Goal: Find specific page/section: Find specific page/section

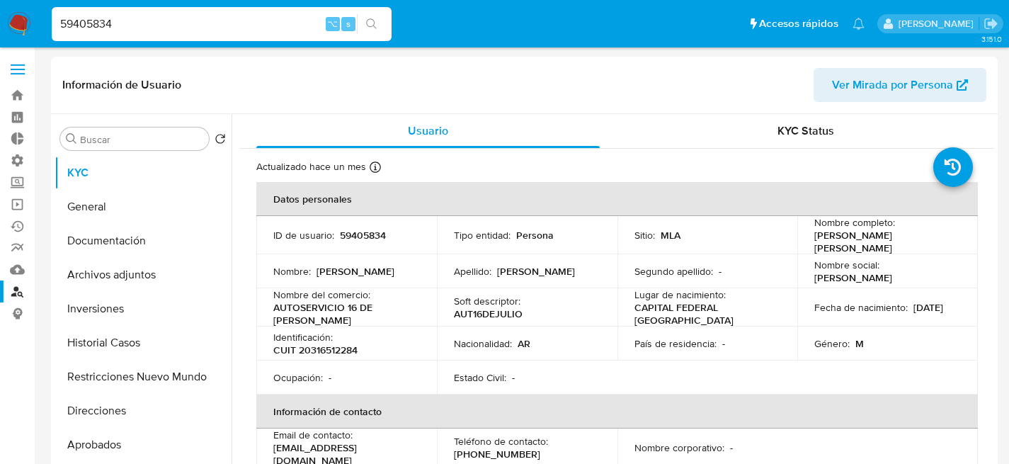
select select "10"
click at [178, 22] on input "59405834" at bounding box center [222, 24] width 340 height 18
type input "1833810896"
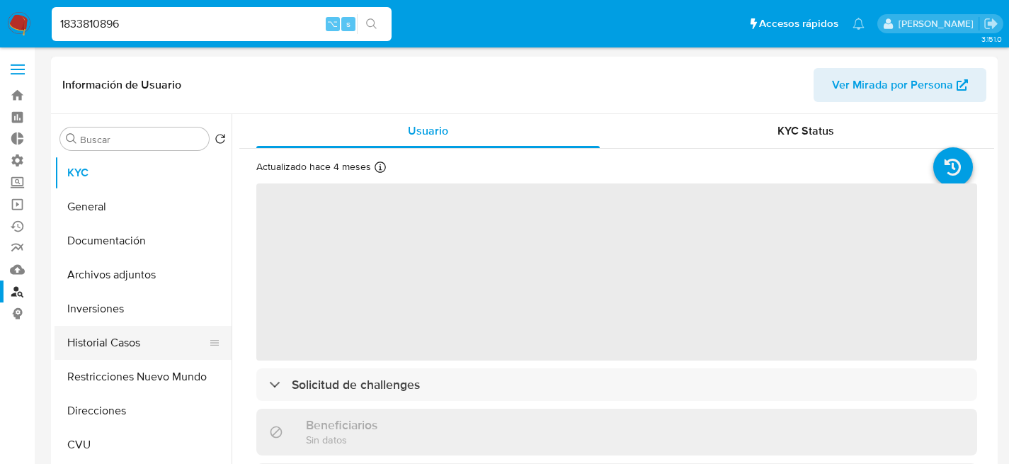
click at [121, 348] on button "Historial Casos" at bounding box center [138, 343] width 166 height 34
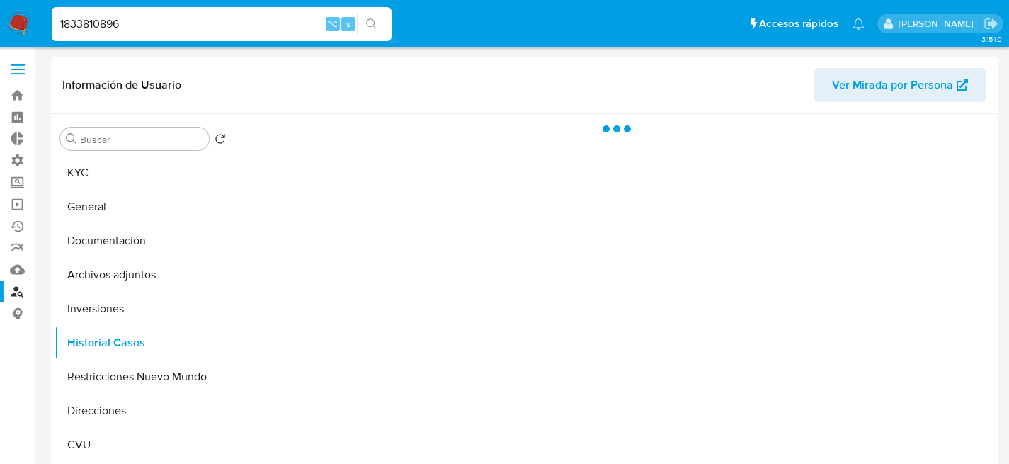
select select "10"
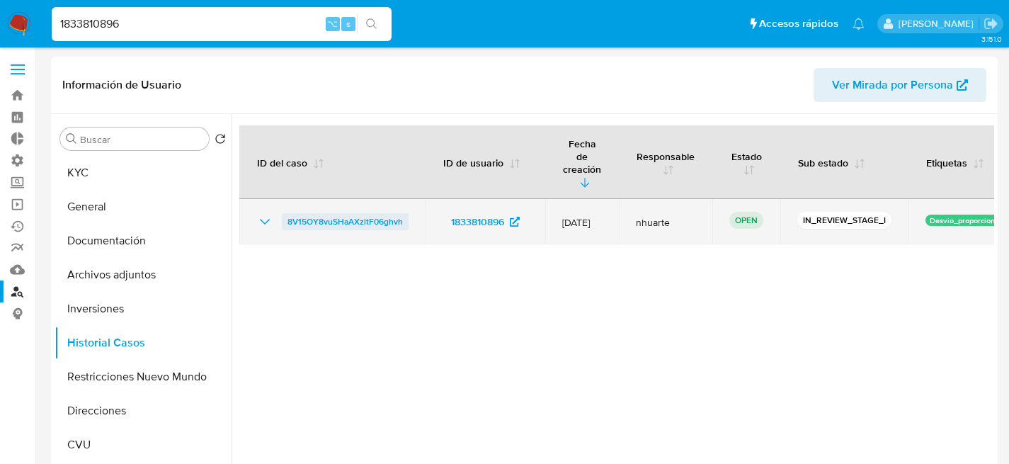
click at [326, 213] on span "8V15OY8vuSHaAXzltF06ghvh" at bounding box center [344, 221] width 115 height 17
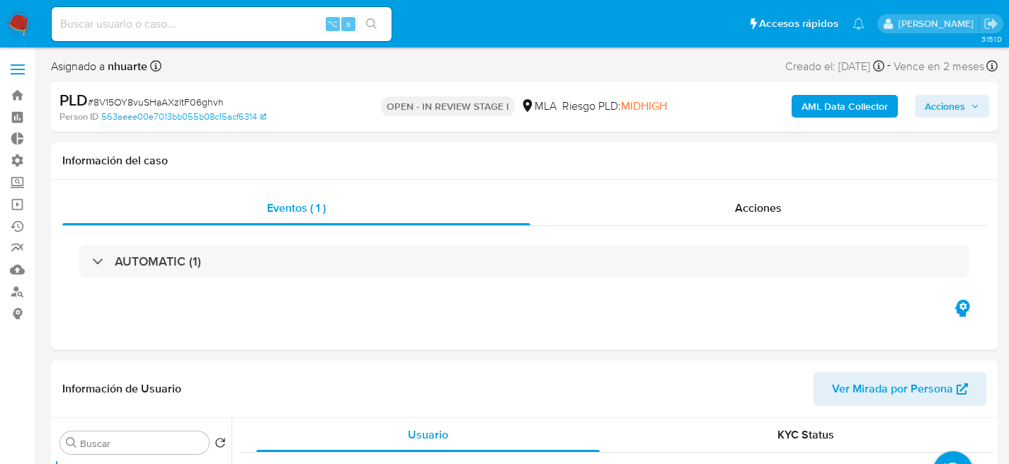
select select "10"
click at [176, 24] on input at bounding box center [222, 24] width 340 height 18
paste input "1833810896"
type input "1833810896"
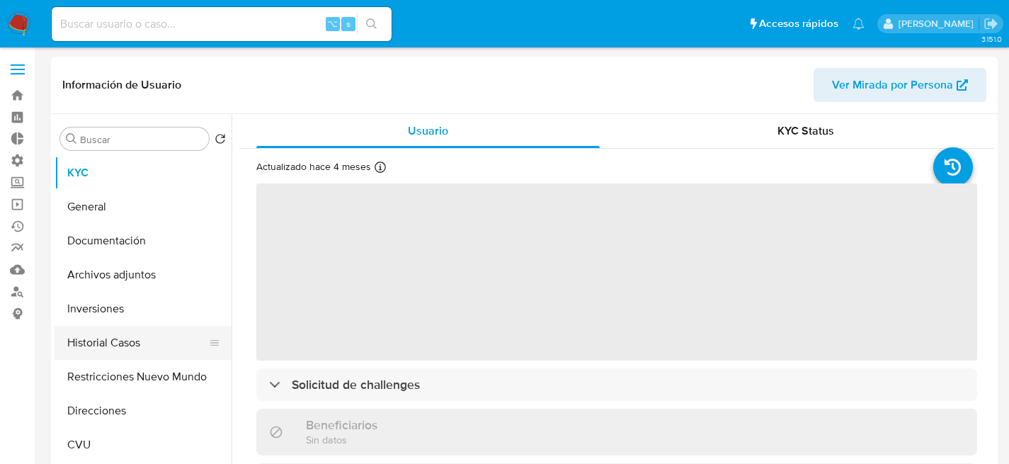
click at [114, 345] on button "Historial Casos" at bounding box center [138, 343] width 166 height 34
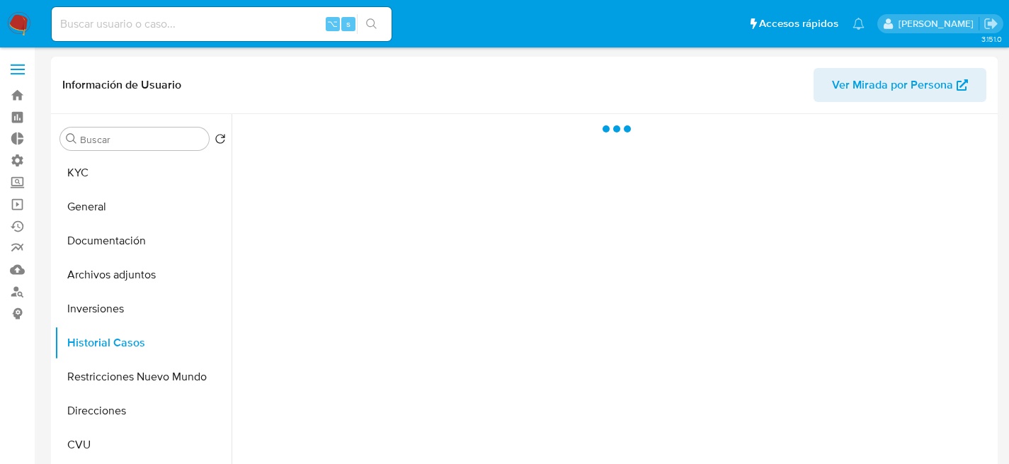
select select "10"
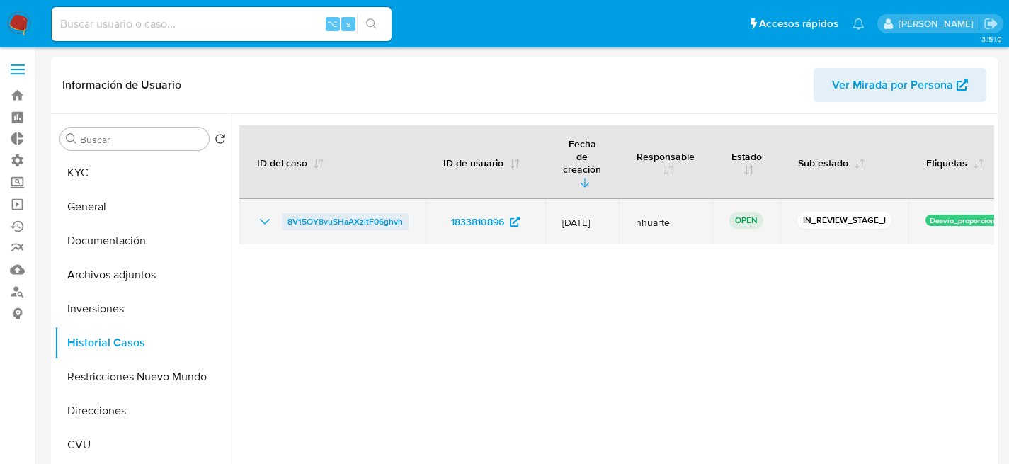
click at [326, 213] on span "8V15OY8vuSHaAXzltF06ghvh" at bounding box center [344, 221] width 115 height 17
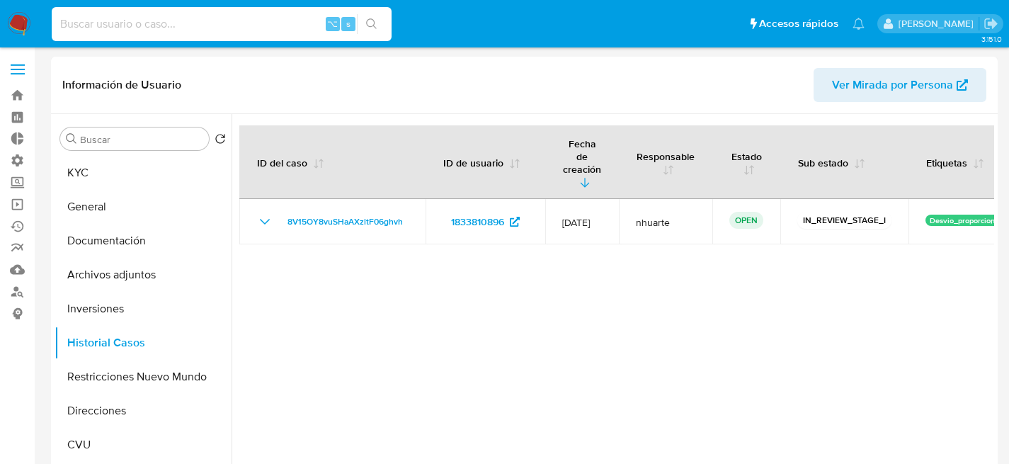
click at [236, 19] on input at bounding box center [222, 24] width 340 height 18
paste input "611006068"
type input "611006068"
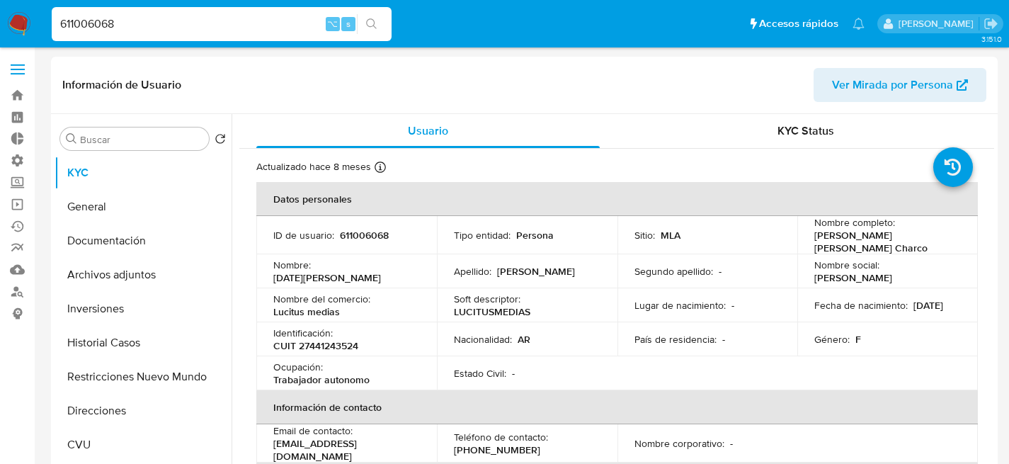
select select "10"
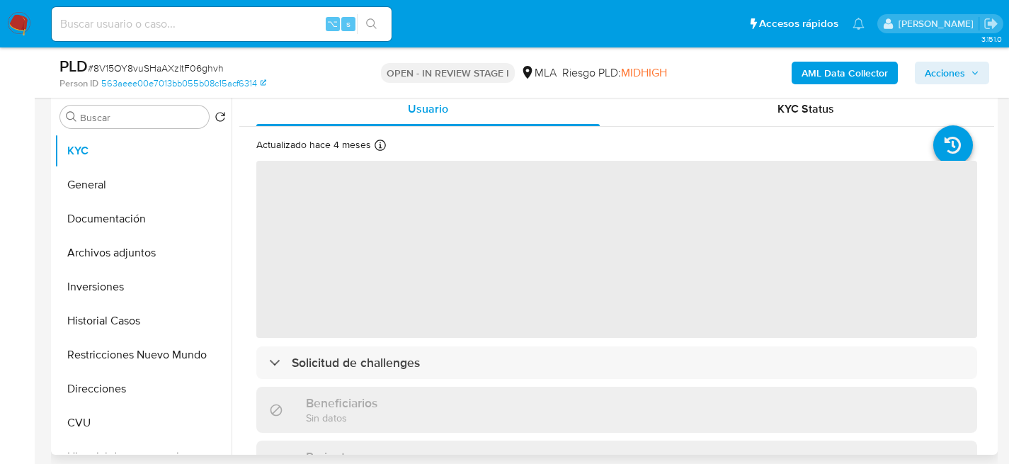
scroll to position [276, 0]
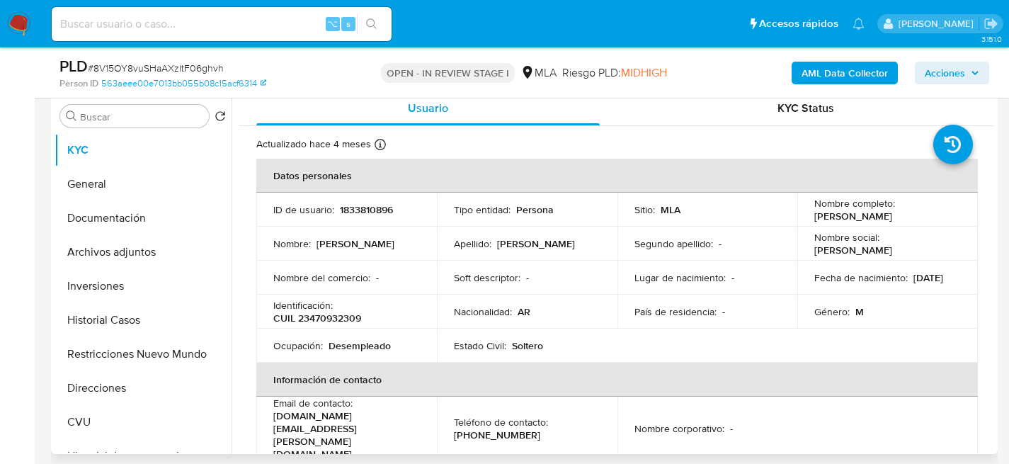
select select "10"
